Goal: Task Accomplishment & Management: Use online tool/utility

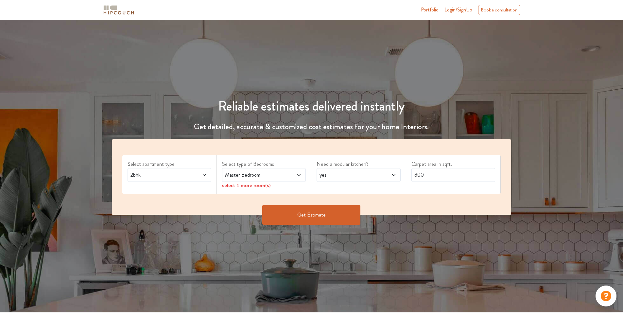
click at [195, 174] on span at bounding box center [197, 175] width 20 height 8
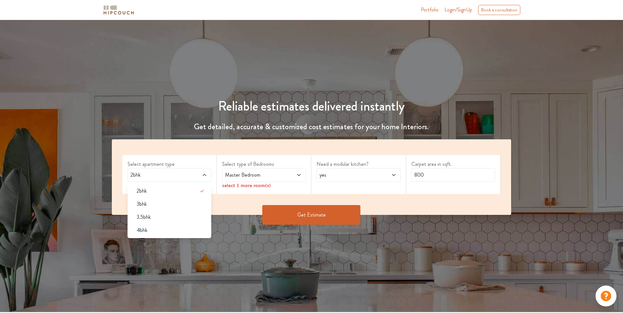
click at [251, 174] on span "Master Bedroom" at bounding box center [253, 175] width 59 height 8
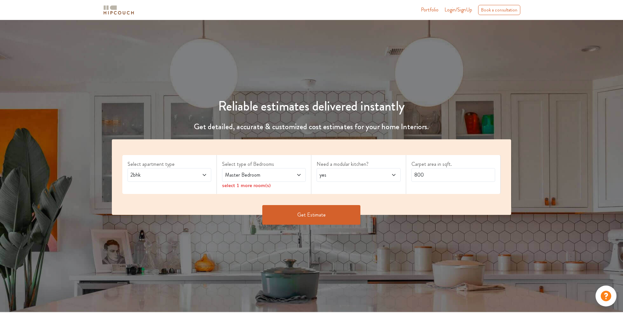
click at [338, 174] on span "yes" at bounding box center [347, 175] width 59 height 8
click at [285, 181] on div "Master Bedroom" at bounding box center [264, 175] width 84 height 14
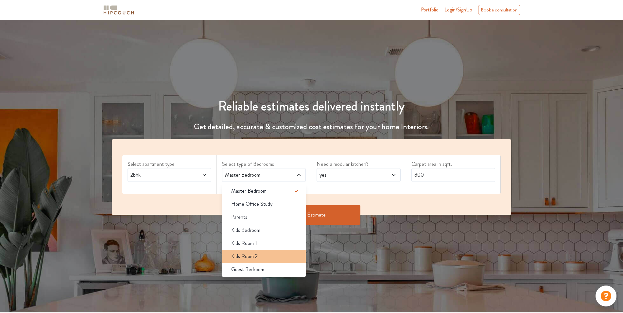
scroll to position [65, 0]
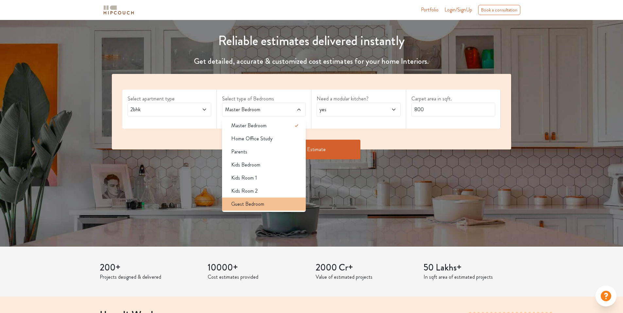
click at [259, 208] on span "Guest Bedroom" at bounding box center [247, 204] width 33 height 8
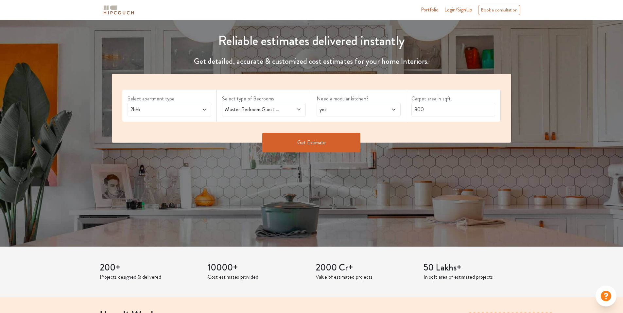
click at [372, 109] on span "yes" at bounding box center [347, 110] width 59 height 8
click at [340, 137] on div "no" at bounding box center [360, 139] width 80 height 8
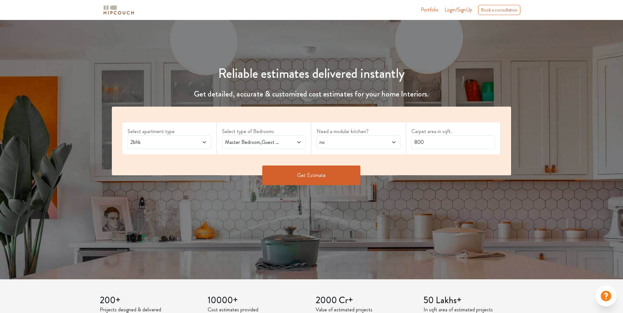
scroll to position [0, 0]
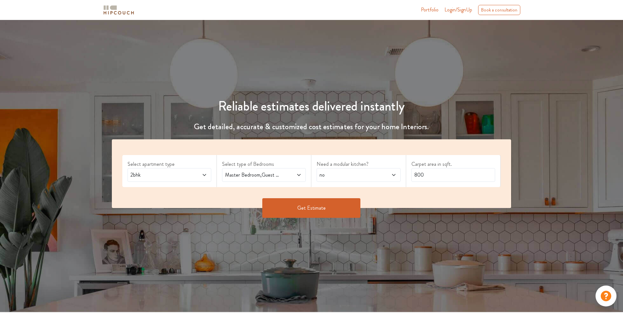
click at [205, 174] on icon at bounding box center [204, 174] width 5 height 5
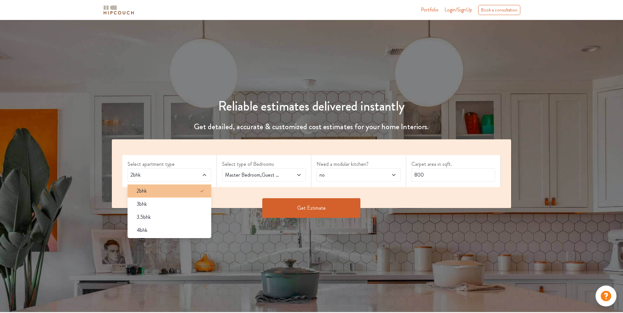
click at [177, 192] on div "2bhk" at bounding box center [171, 191] width 80 height 8
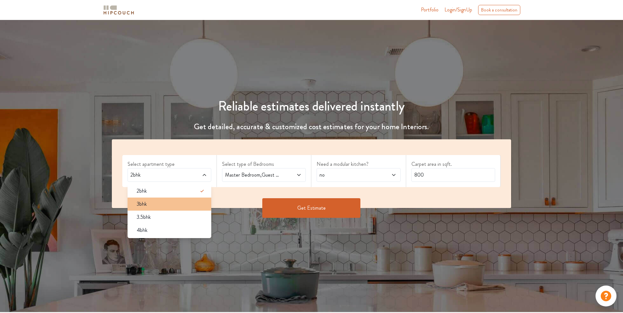
click at [176, 204] on div "3bhk" at bounding box center [171, 204] width 80 height 8
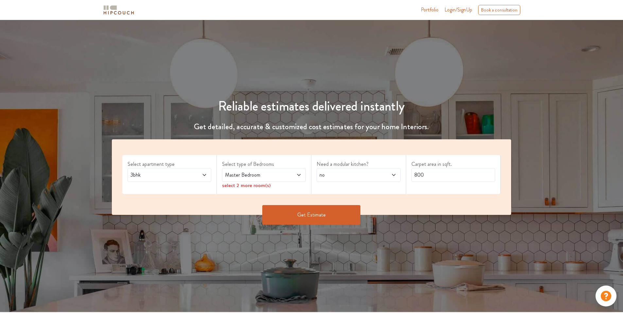
click at [276, 177] on span "Master Bedroom" at bounding box center [253, 175] width 59 height 8
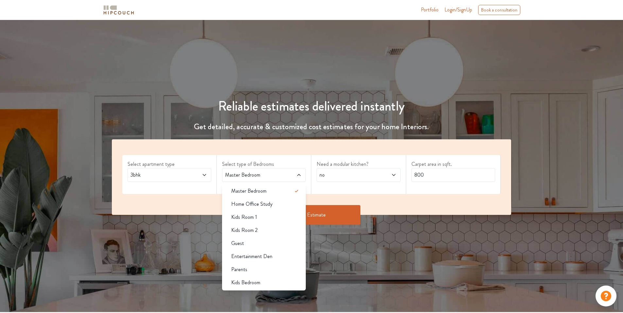
click at [202, 176] on icon at bounding box center [204, 174] width 5 height 5
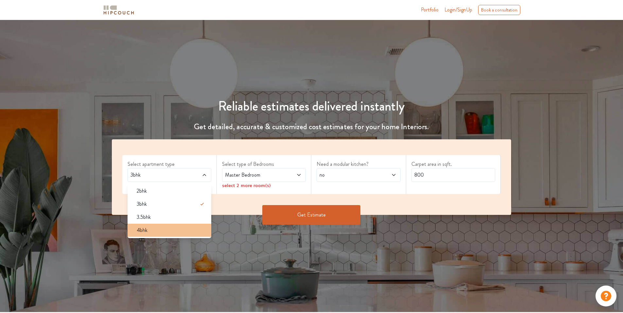
click at [162, 229] on div "4bhk" at bounding box center [171, 230] width 80 height 8
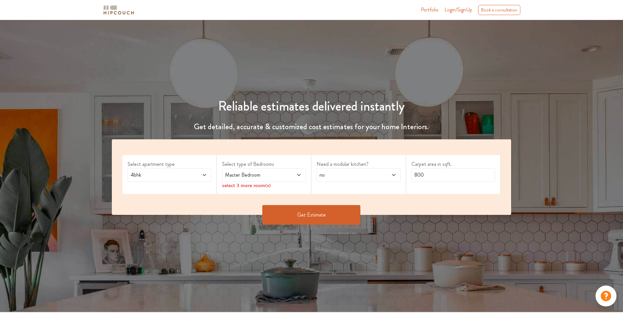
click at [299, 176] on icon at bounding box center [298, 174] width 5 height 5
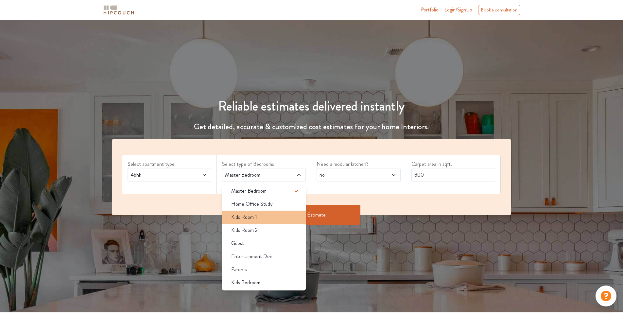
click at [261, 219] on div "Kids Room 1" at bounding box center [266, 217] width 80 height 8
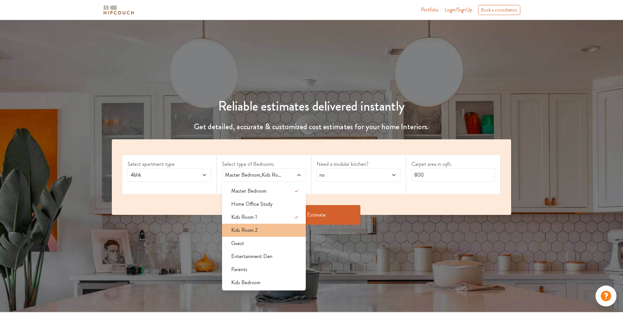
click at [265, 229] on div "Kids Room 2" at bounding box center [266, 230] width 80 height 8
click at [244, 242] on div "Guest" at bounding box center [266, 243] width 80 height 8
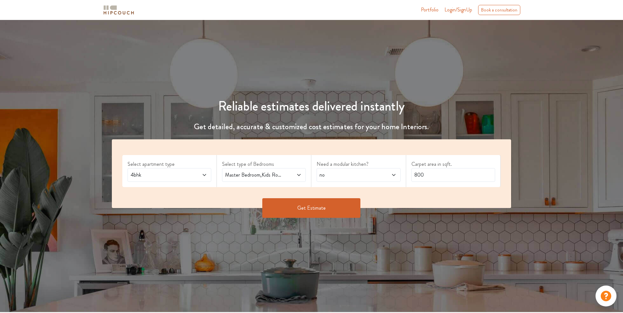
click at [347, 174] on span "no" at bounding box center [347, 175] width 59 height 8
click at [342, 193] on div "yes" at bounding box center [360, 191] width 80 height 8
click at [323, 208] on button "Get Estimate" at bounding box center [311, 208] width 98 height 20
